Goal: Transaction & Acquisition: Purchase product/service

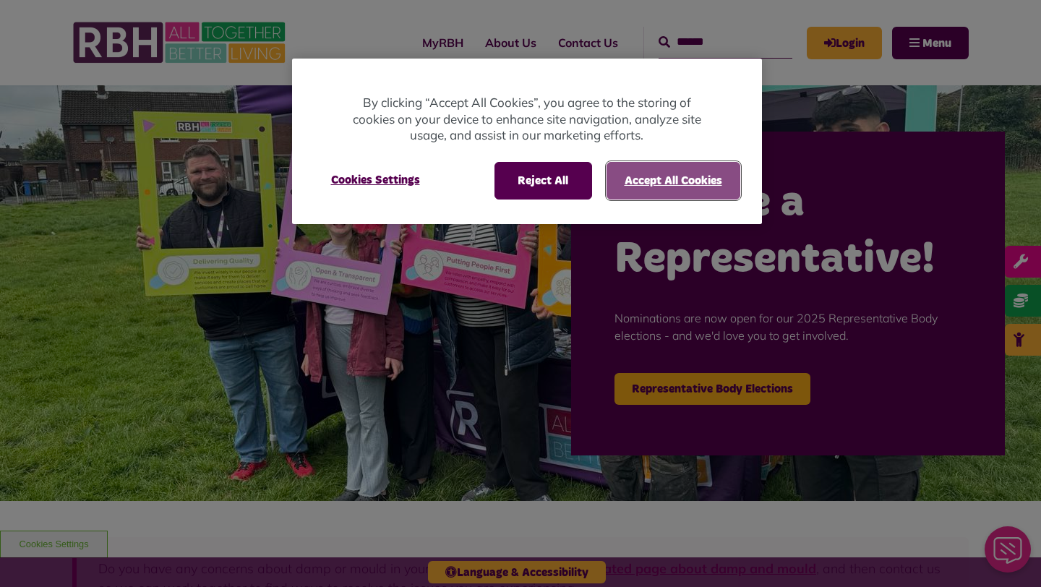
click at [645, 171] on button "Accept All Cookies" at bounding box center [674, 181] width 134 height 38
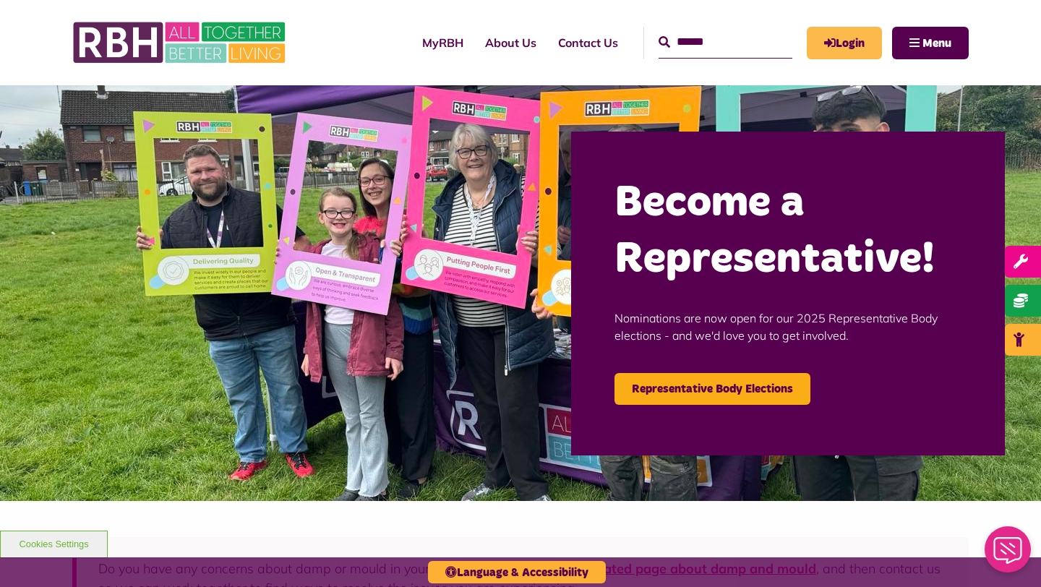
click at [821, 31] on link "Login" at bounding box center [844, 43] width 75 height 33
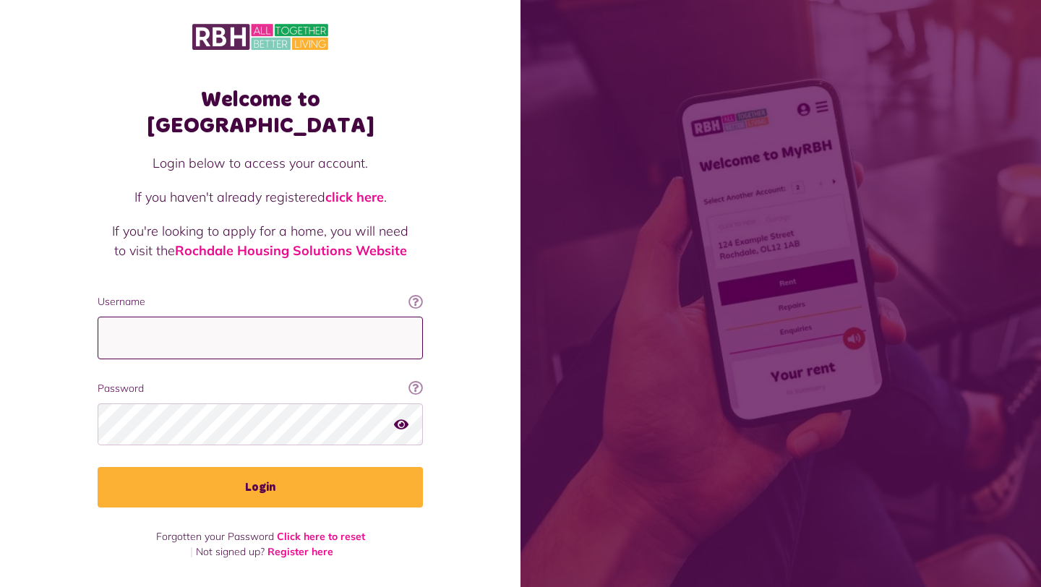
click at [288, 317] on input "Username" at bounding box center [260, 338] width 325 height 43
type input "**********"
click at [98, 467] on button "Login" at bounding box center [260, 487] width 325 height 40
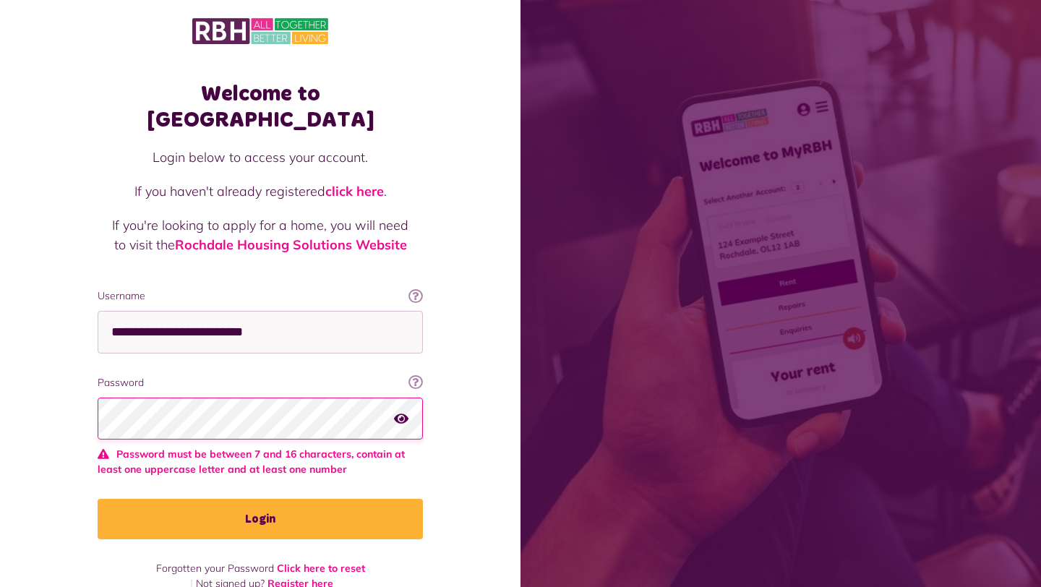
click at [98, 499] on button "Login" at bounding box center [260, 519] width 325 height 40
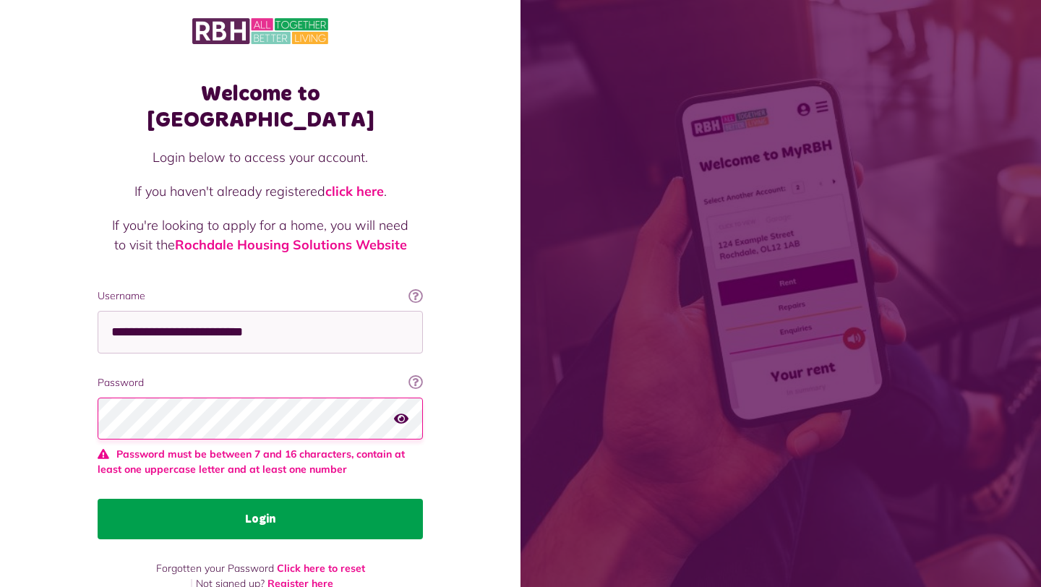
click at [189, 499] on button "Login" at bounding box center [260, 519] width 325 height 40
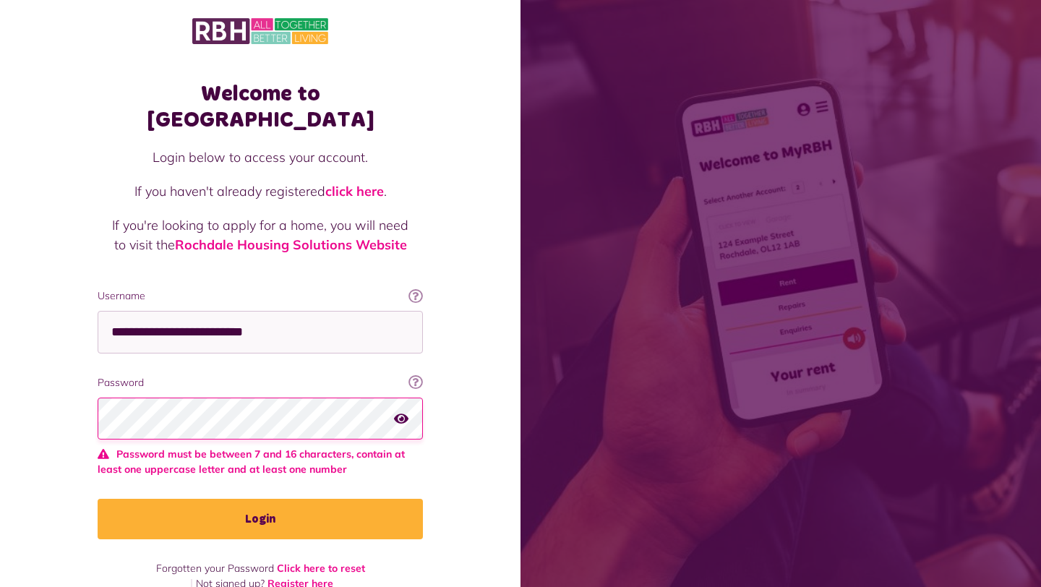
scroll to position [0, 0]
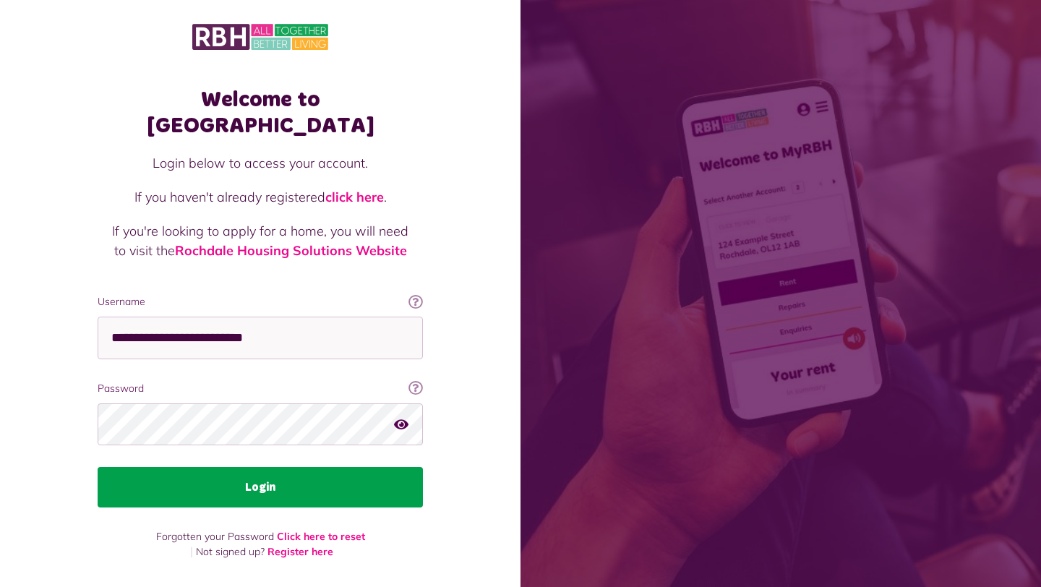
click at [145, 467] on button "Login" at bounding box center [260, 487] width 325 height 40
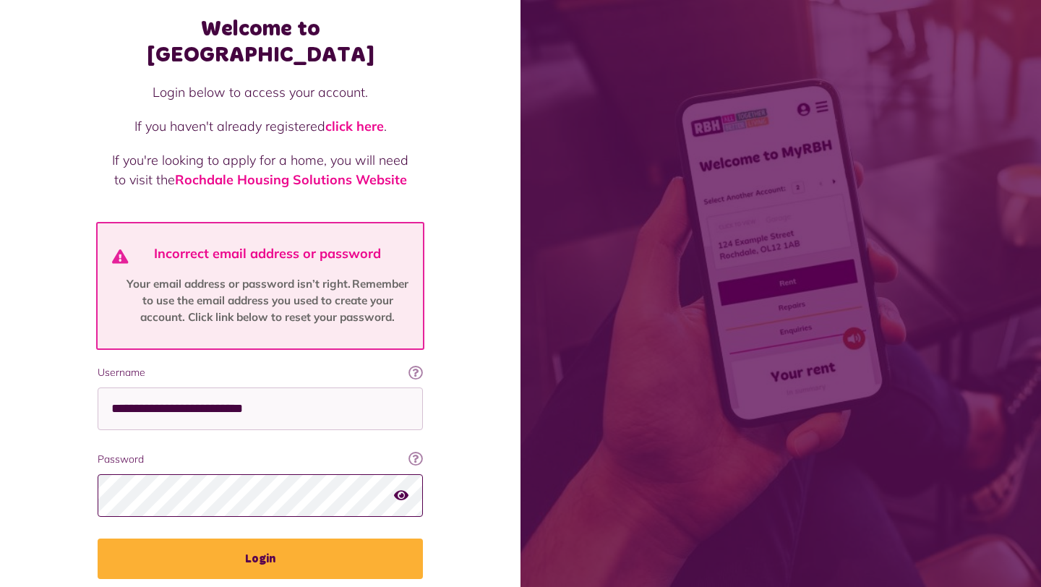
scroll to position [110, 0]
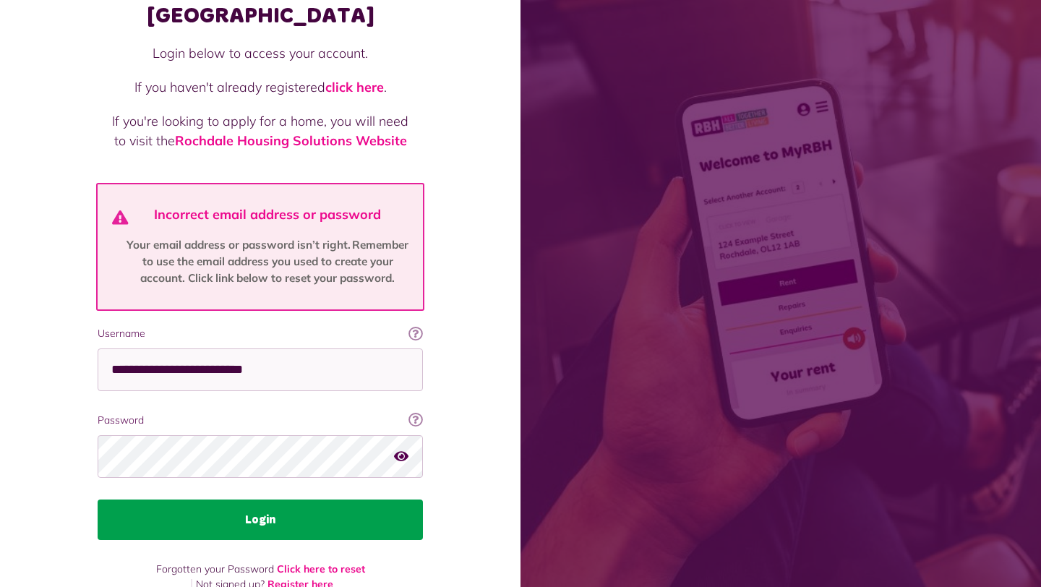
click at [148, 500] on button "Login" at bounding box center [260, 520] width 325 height 40
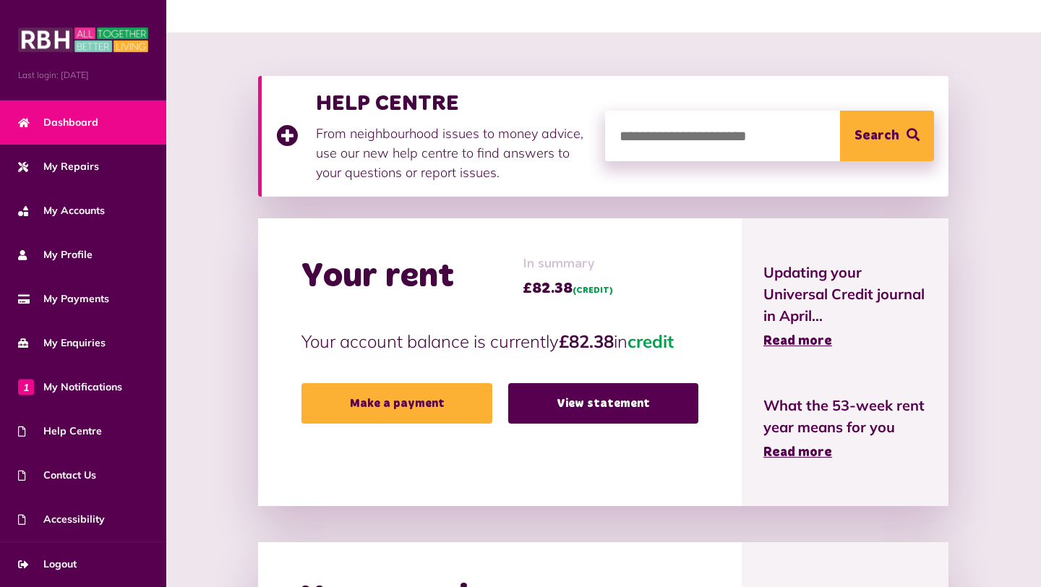
scroll to position [163, 0]
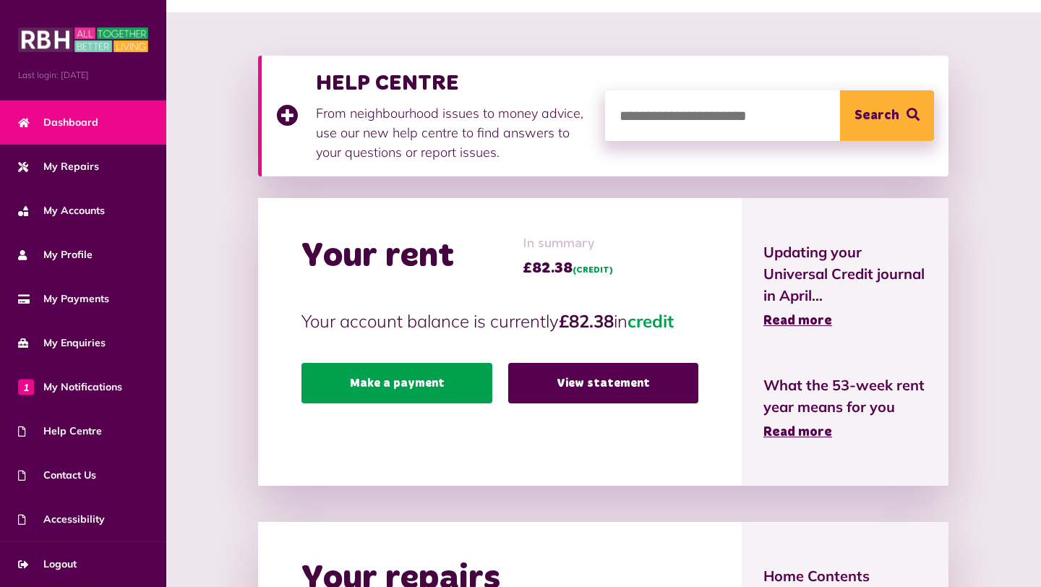
click at [430, 390] on link "Make a payment" at bounding box center [397, 383] width 190 height 40
click at [418, 388] on link "Make a payment" at bounding box center [397, 383] width 190 height 40
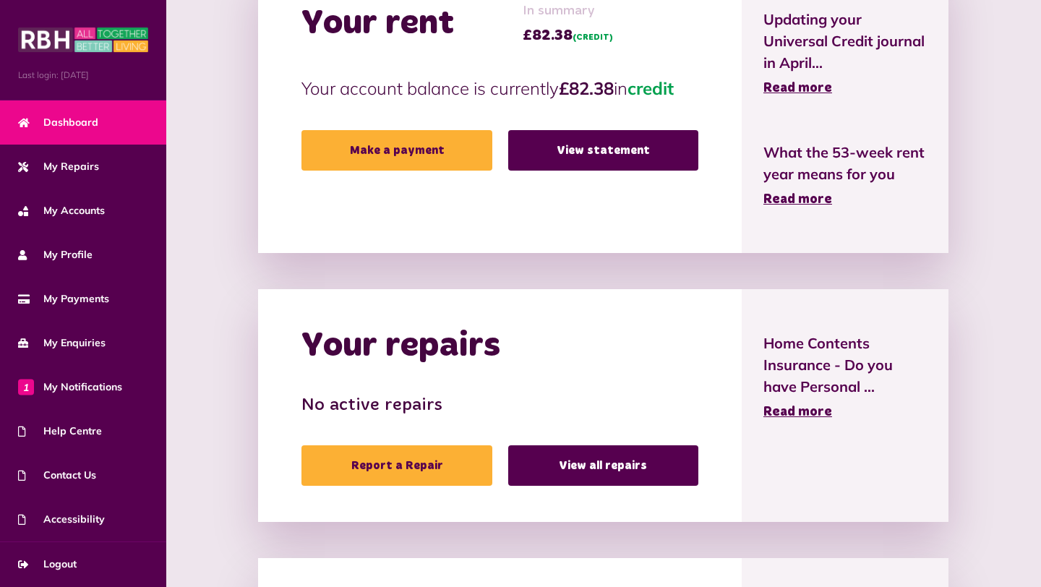
scroll to position [434, 0]
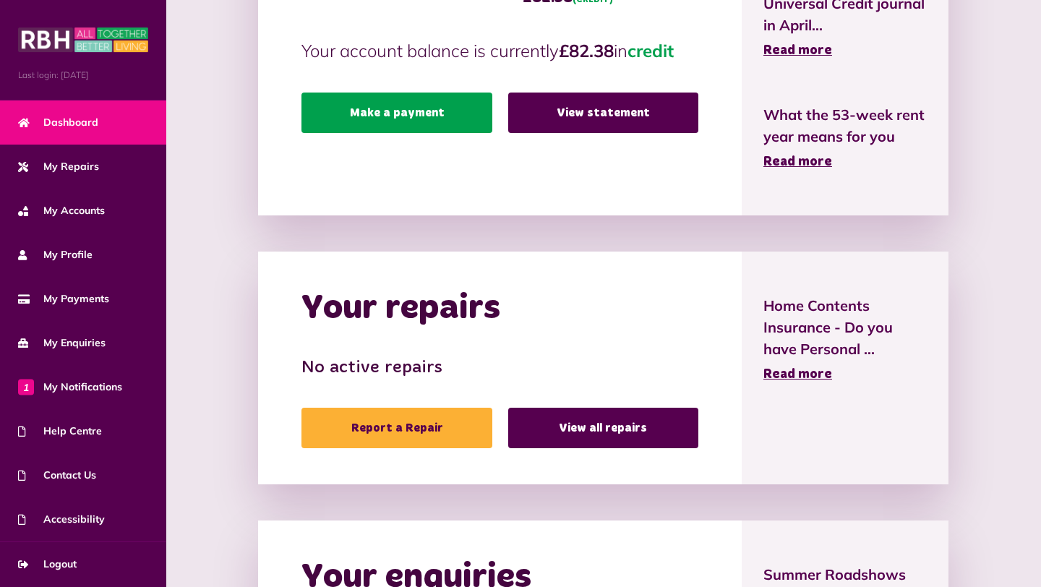
click at [411, 127] on link "Make a payment" at bounding box center [397, 113] width 190 height 40
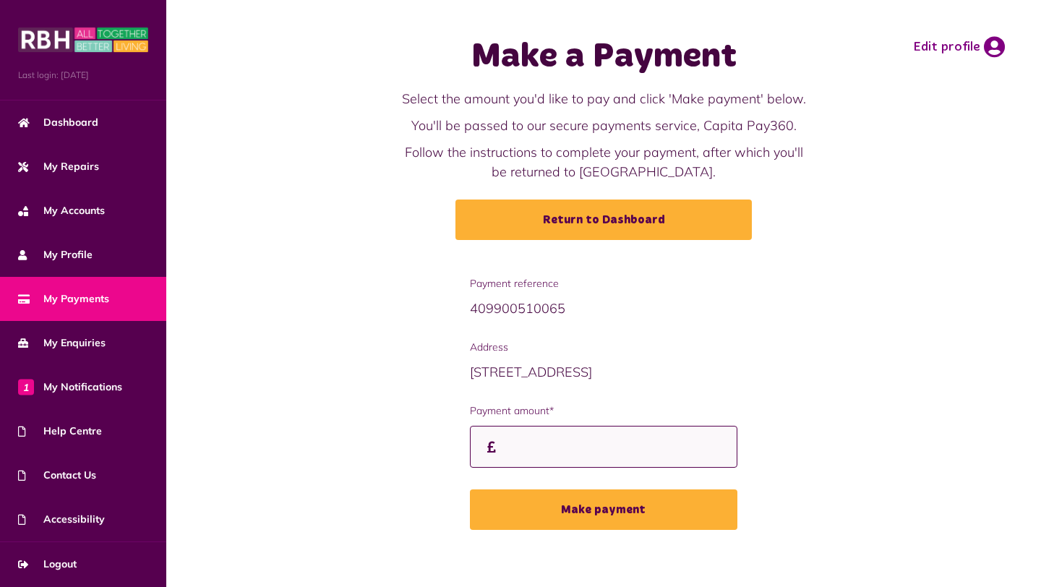
click at [562, 450] on input "Payment amount*" at bounding box center [604, 447] width 268 height 43
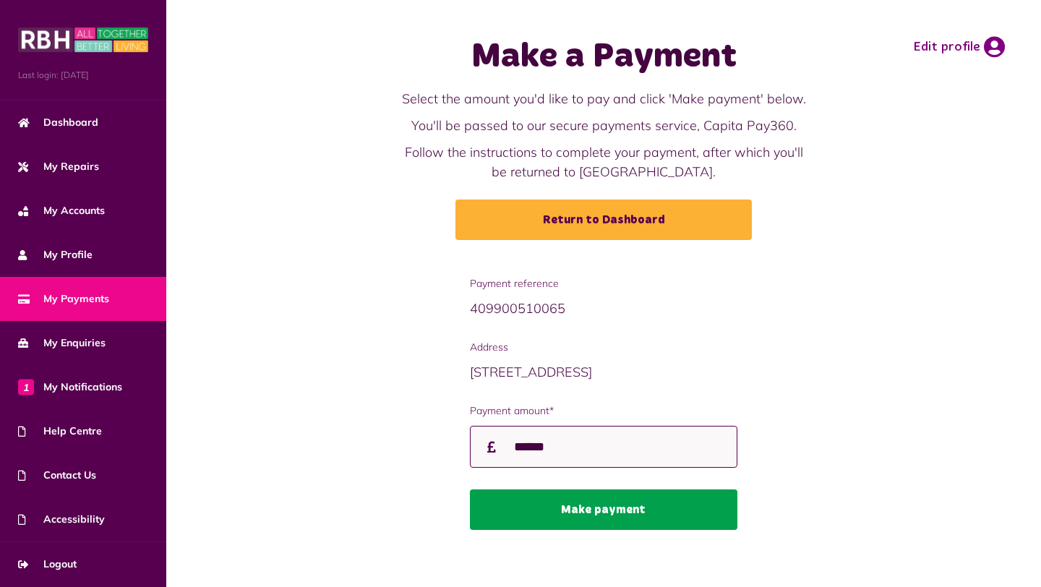
type input "******"
click at [596, 523] on button "Make payment" at bounding box center [604, 510] width 268 height 40
